Goal: Use online tool/utility: Utilize a website feature to perform a specific function

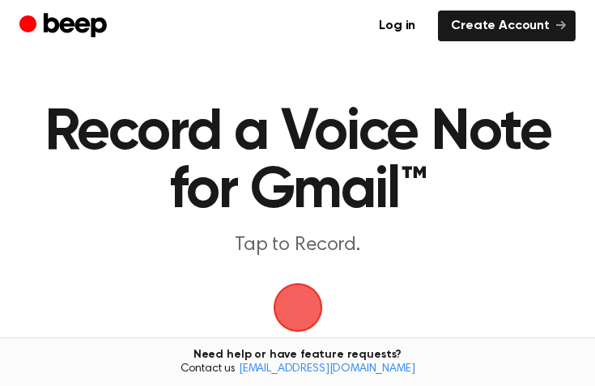
click at [300, 308] on span "button" at bounding box center [297, 308] width 53 height 53
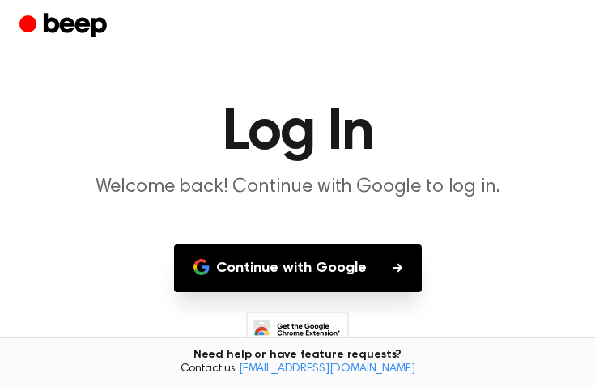
click at [287, 282] on button "Continue with Google" at bounding box center [298, 268] width 248 height 48
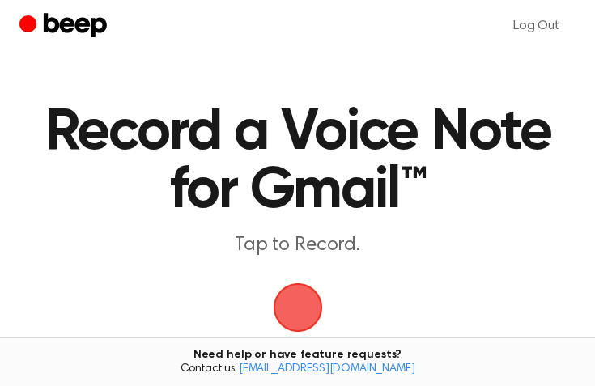
click at [301, 295] on span "button" at bounding box center [297, 307] width 62 height 62
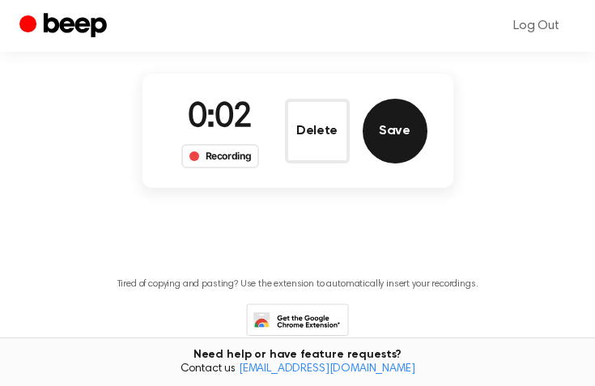
scroll to position [153, 0]
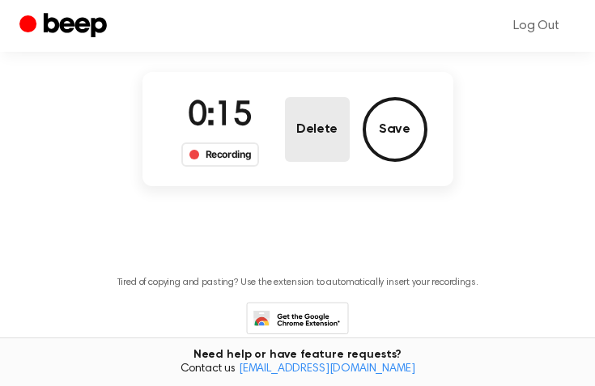
click at [312, 131] on button "Delete" at bounding box center [317, 129] width 65 height 65
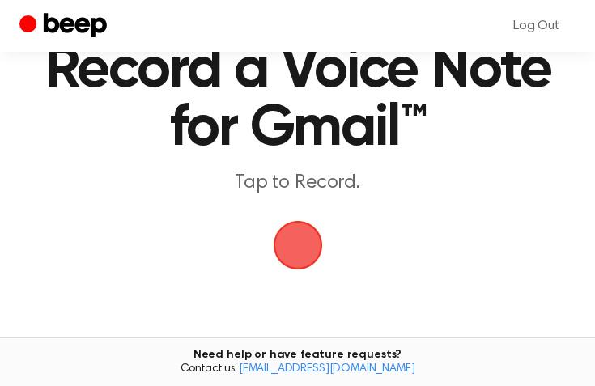
scroll to position [61, 0]
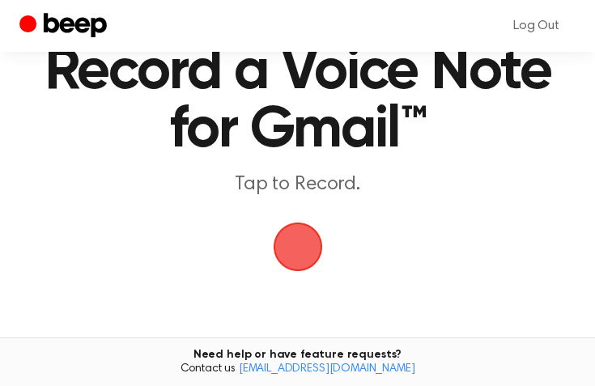
click at [287, 238] on span "button" at bounding box center [297, 247] width 53 height 53
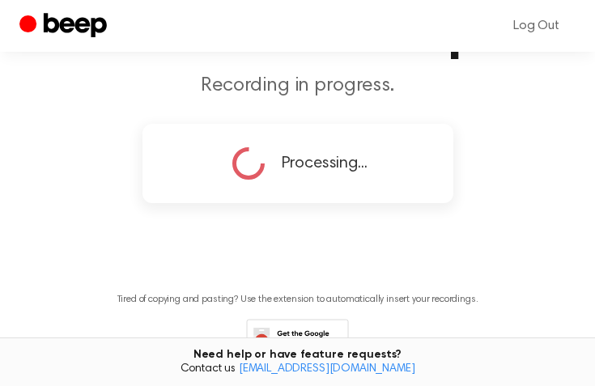
scroll to position [90, 0]
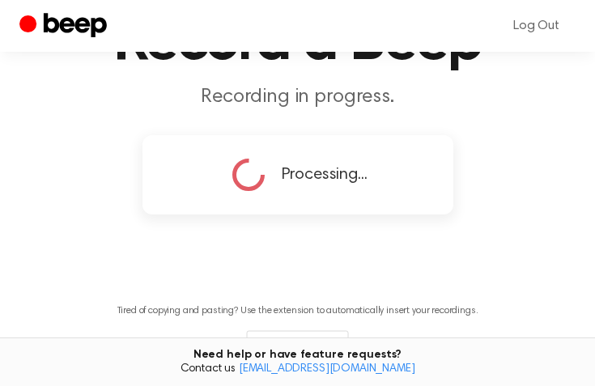
click at [312, 180] on span "Processing..." at bounding box center [325, 175] width 86 height 24
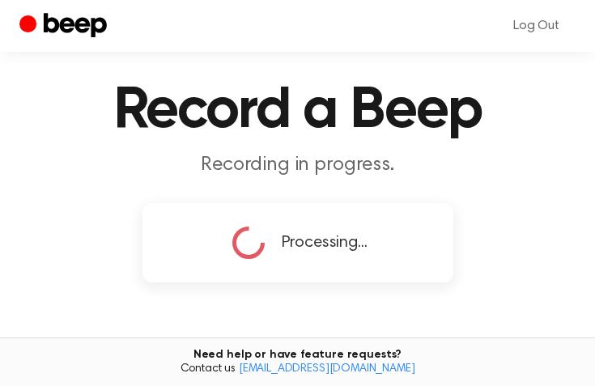
scroll to position [21, 0]
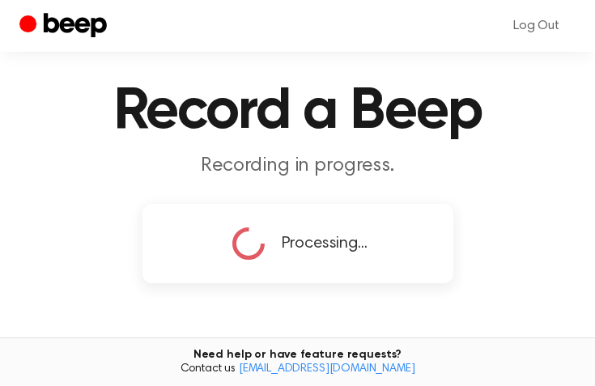
click at [286, 167] on p "Recording in progress." at bounding box center [297, 166] width 556 height 24
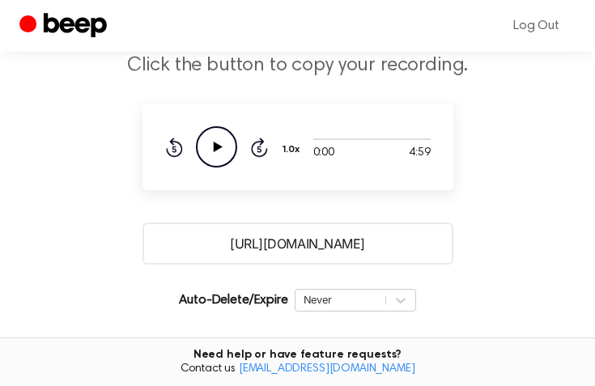
scroll to position [176, 0]
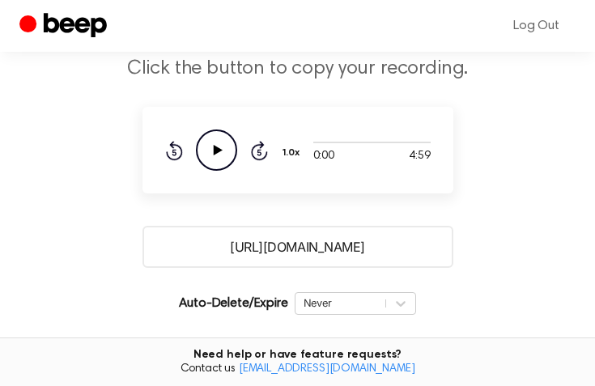
click at [220, 145] on icon "Play Audio" at bounding box center [216, 149] width 41 height 41
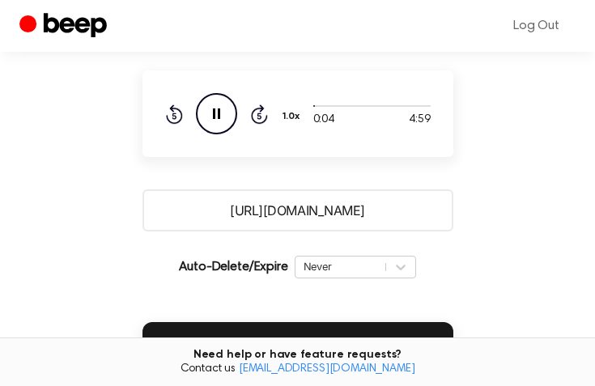
scroll to position [212, 0]
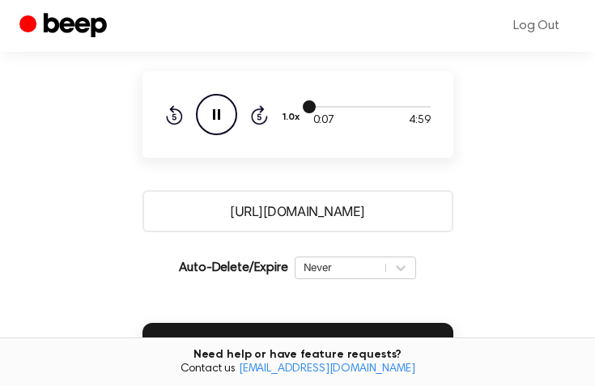
click at [331, 108] on div at bounding box center [371, 106] width 117 height 13
drag, startPoint x: 310, startPoint y: 105, endPoint x: 358, endPoint y: 106, distance: 47.8
click at [358, 106] on div at bounding box center [371, 106] width 117 height 13
click at [261, 104] on icon "Skip 5 seconds" at bounding box center [259, 114] width 18 height 21
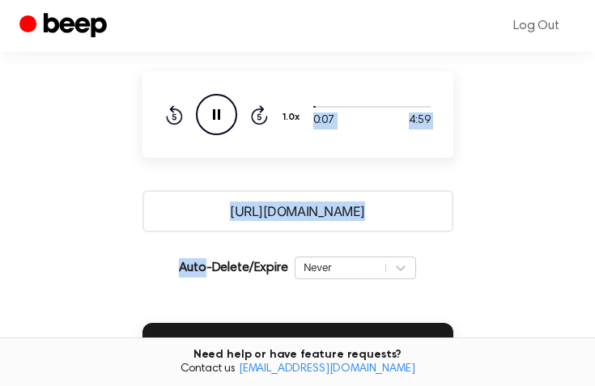
click at [261, 104] on icon "Skip 5 seconds" at bounding box center [259, 114] width 18 height 21
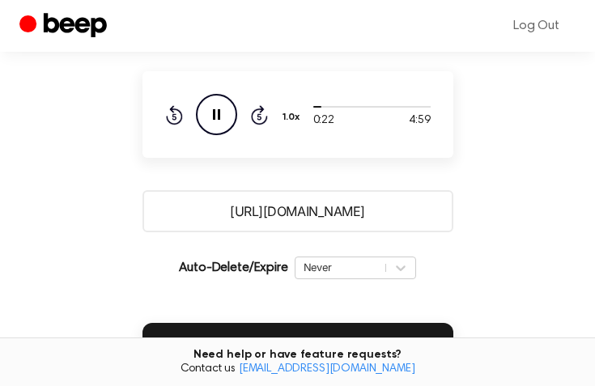
click at [259, 113] on icon at bounding box center [259, 116] width 4 height 6
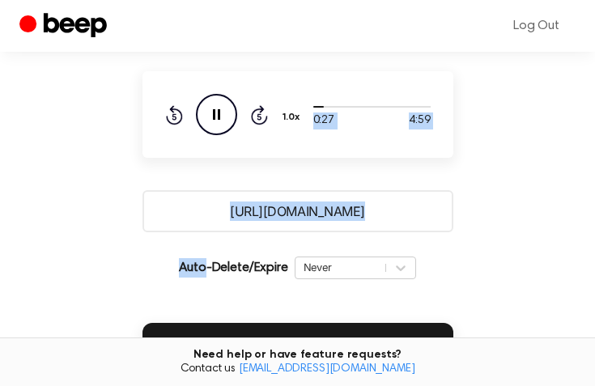
click at [259, 113] on icon at bounding box center [259, 116] width 4 height 6
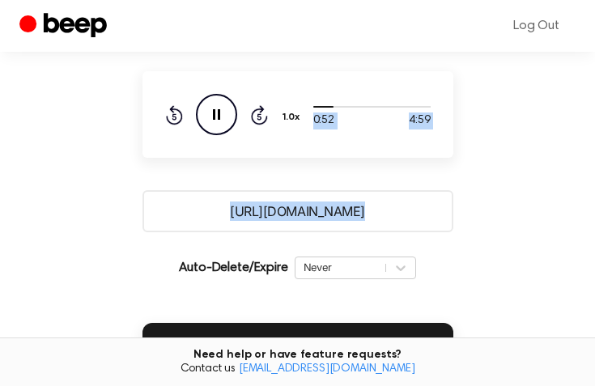
click at [259, 113] on icon at bounding box center [259, 116] width 4 height 6
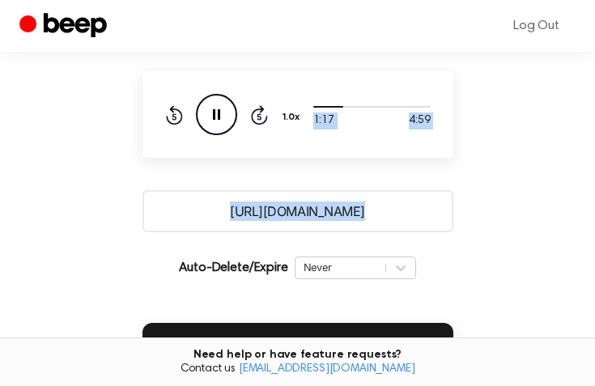
click at [259, 113] on icon at bounding box center [259, 116] width 4 height 6
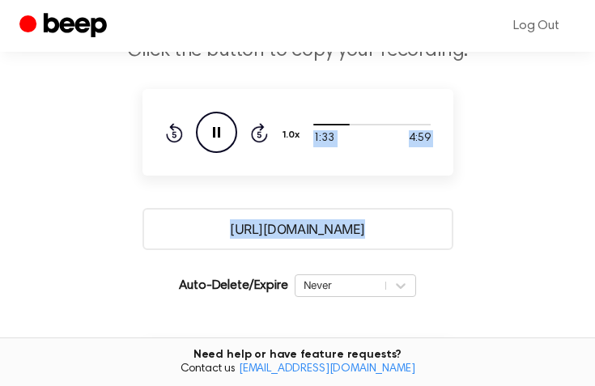
scroll to position [186, 0]
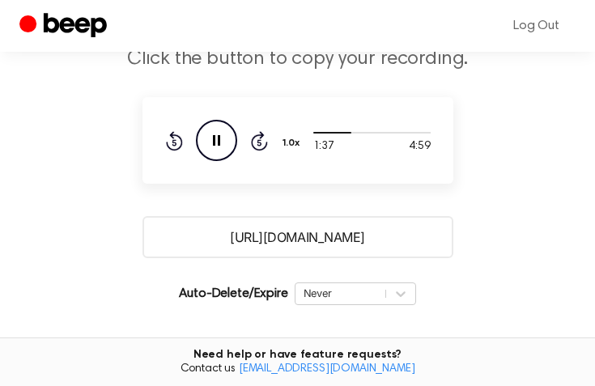
click at [261, 140] on icon "Skip 5 seconds" at bounding box center [259, 140] width 18 height 21
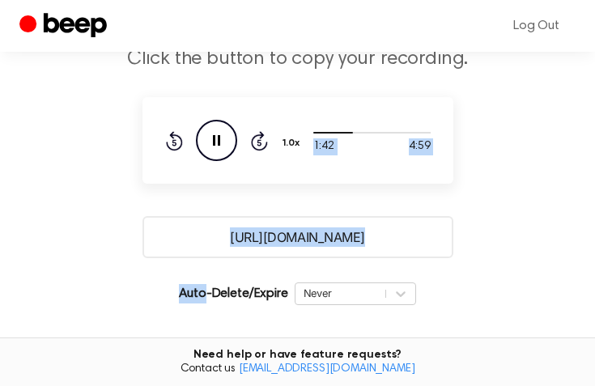
click at [261, 140] on icon "Skip 5 seconds" at bounding box center [259, 140] width 18 height 21
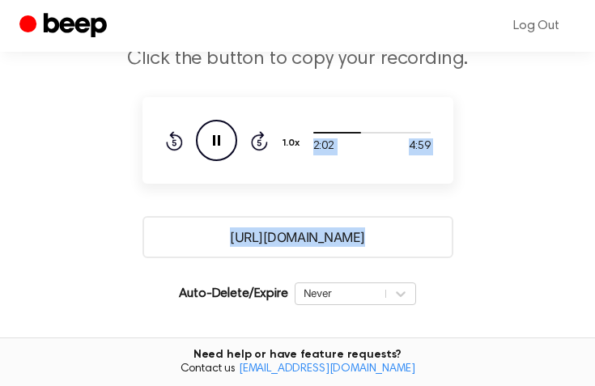
click at [261, 140] on icon "Skip 5 seconds" at bounding box center [259, 140] width 18 height 21
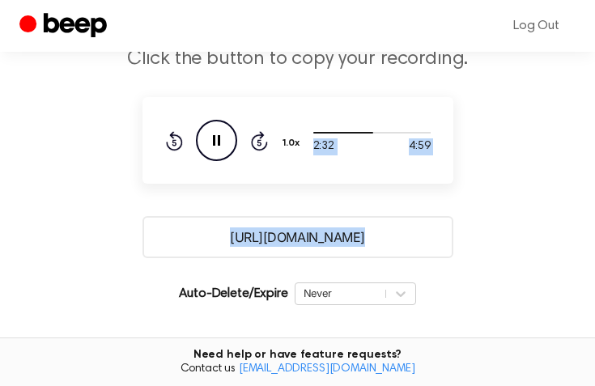
click at [261, 140] on icon "Skip 5 seconds" at bounding box center [259, 140] width 18 height 21
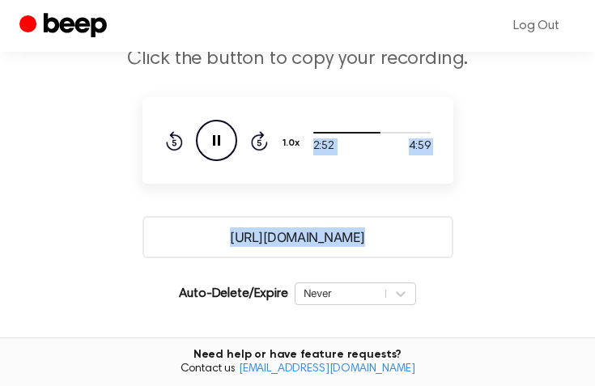
click at [261, 140] on icon "Skip 5 seconds" at bounding box center [259, 140] width 18 height 21
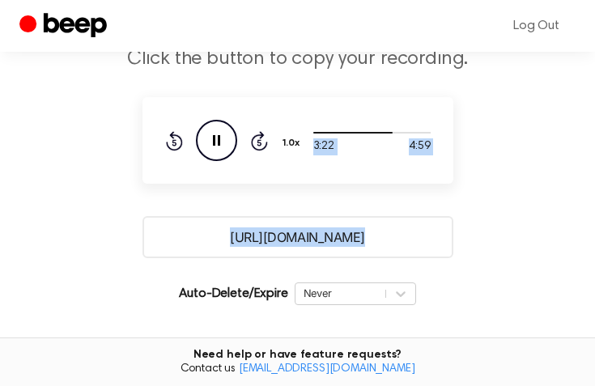
click at [261, 140] on icon "Skip 5 seconds" at bounding box center [259, 140] width 18 height 21
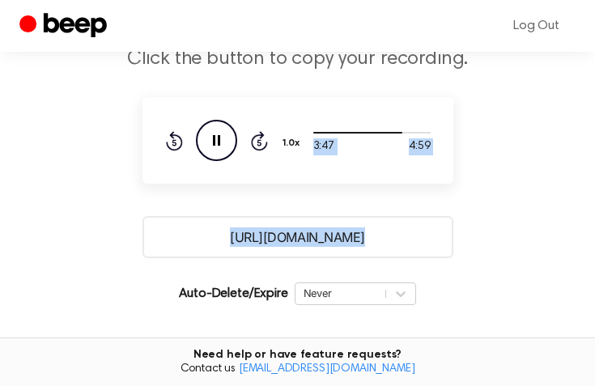
click at [261, 140] on icon "Skip 5 seconds" at bounding box center [259, 140] width 18 height 21
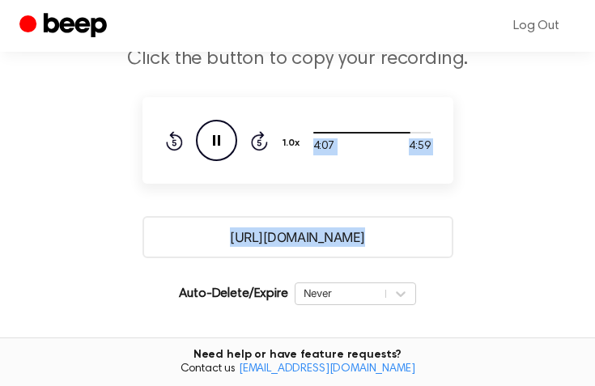
click at [261, 140] on icon "Skip 5 seconds" at bounding box center [259, 140] width 18 height 21
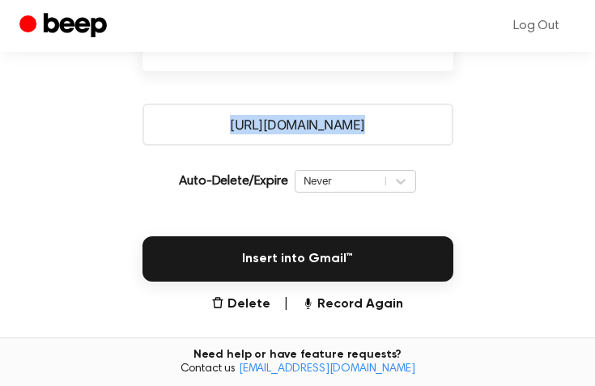
scroll to position [302, 0]
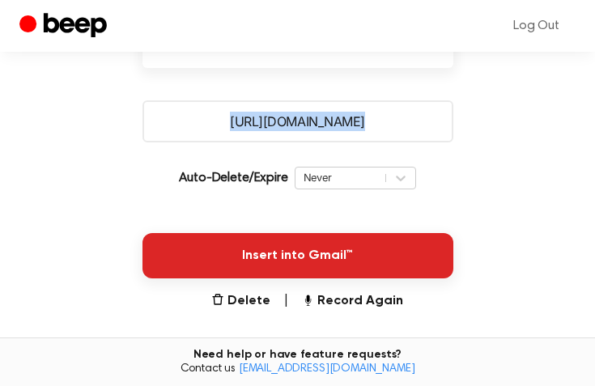
click at [287, 261] on button "Insert into Gmail™" at bounding box center [297, 255] width 311 height 45
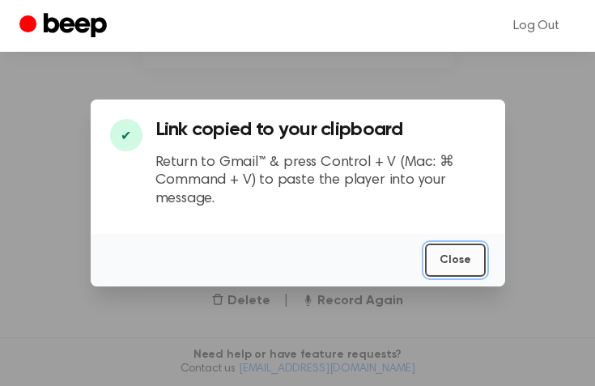
click at [468, 261] on button "Close" at bounding box center [455, 260] width 61 height 33
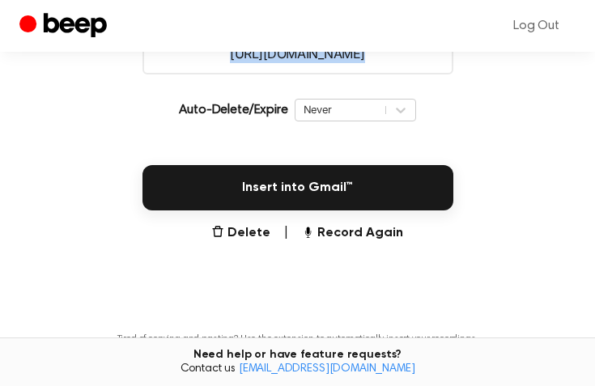
scroll to position [386, 0]
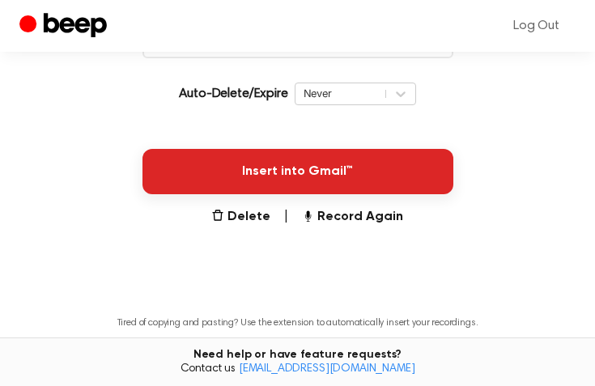
click at [320, 185] on button "Insert into Gmail™" at bounding box center [297, 171] width 311 height 45
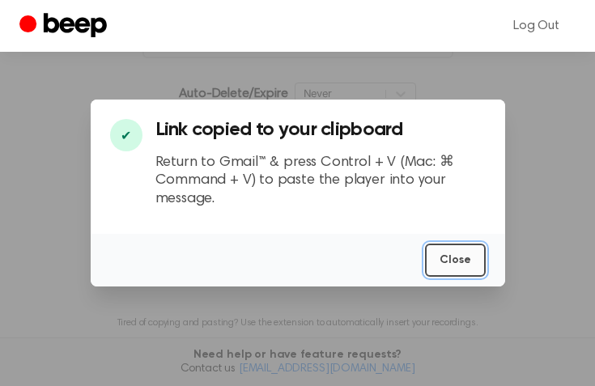
click at [462, 254] on button "Close" at bounding box center [455, 260] width 61 height 33
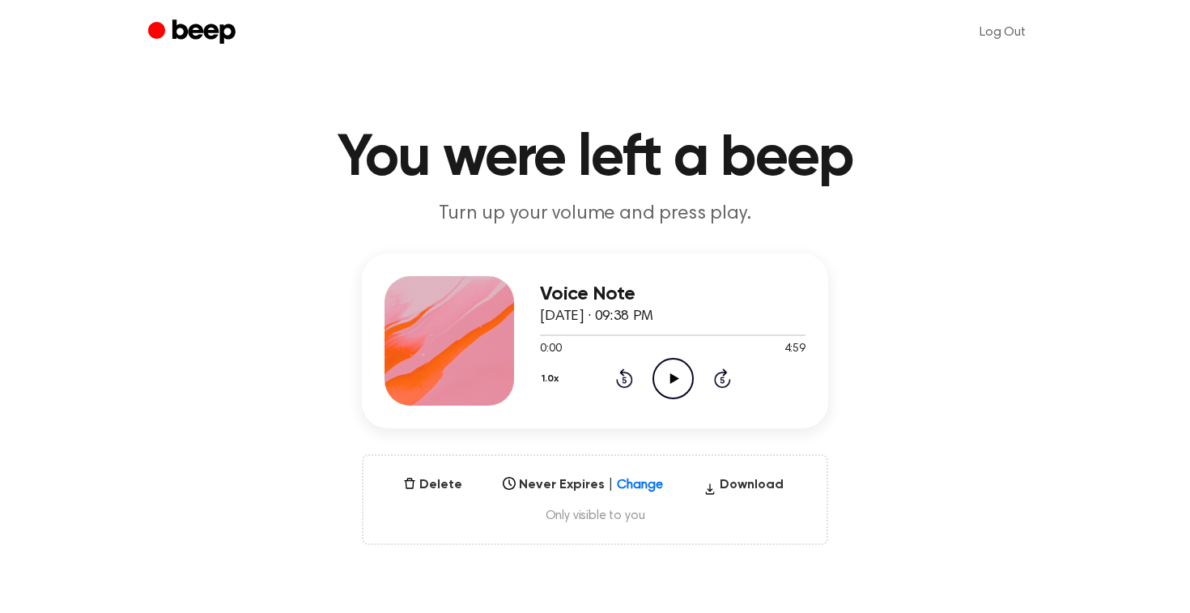
click at [668, 376] on icon "Play Audio" at bounding box center [672, 378] width 41 height 41
click at [668, 376] on icon "Pause Audio" at bounding box center [672, 378] width 41 height 41
